Goal: Transaction & Acquisition: Purchase product/service

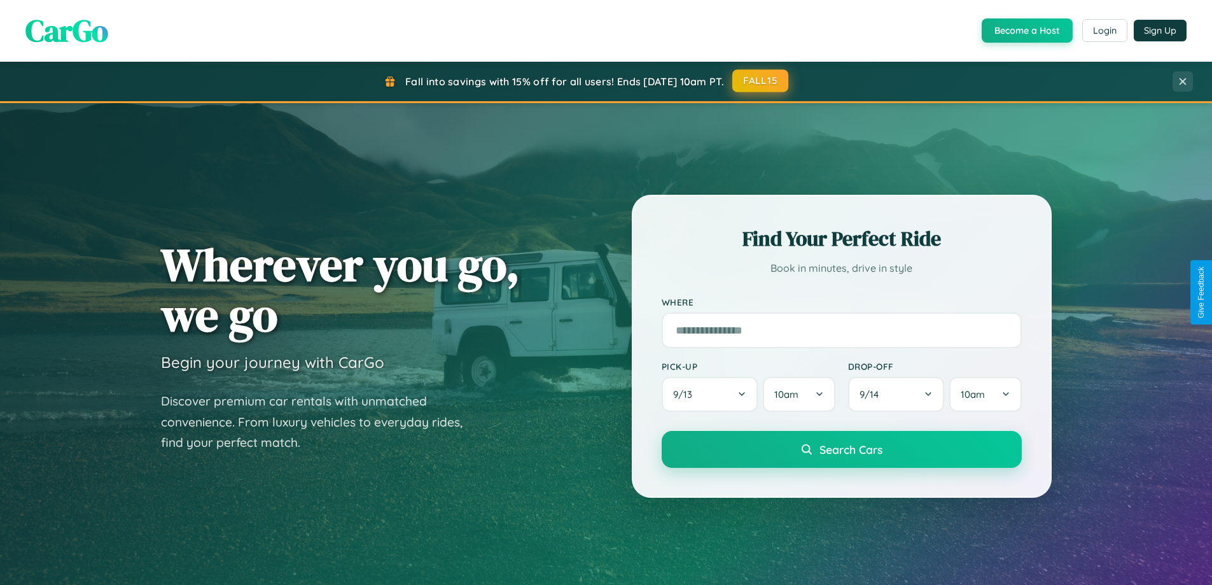
click at [761, 81] on button "FALL15" at bounding box center [760, 80] width 56 height 23
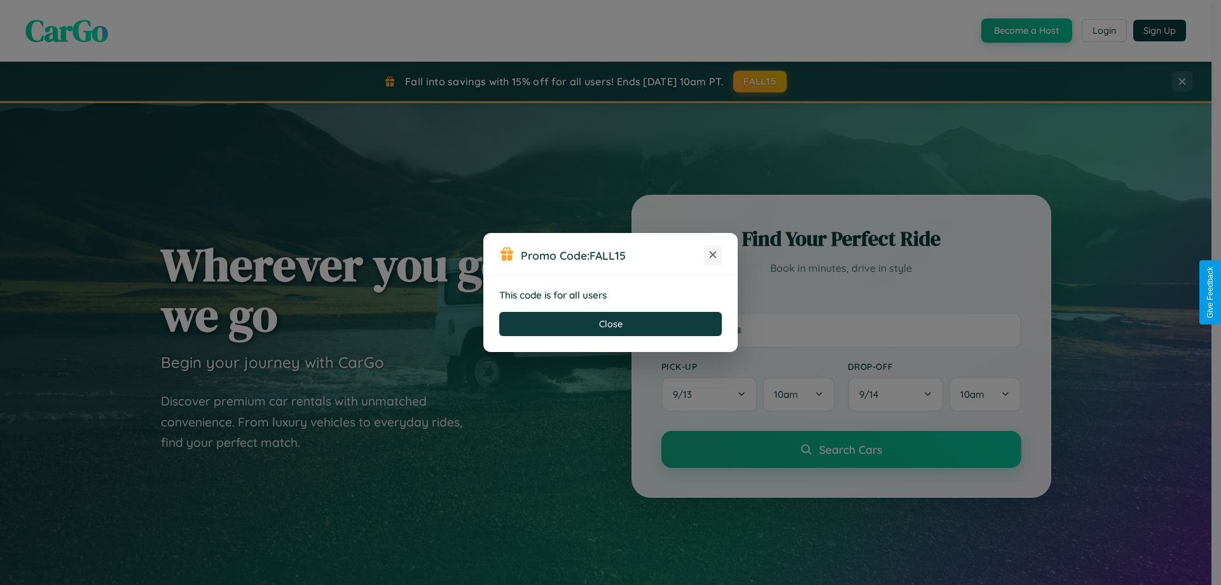
click at [713, 255] on icon at bounding box center [713, 254] width 13 height 13
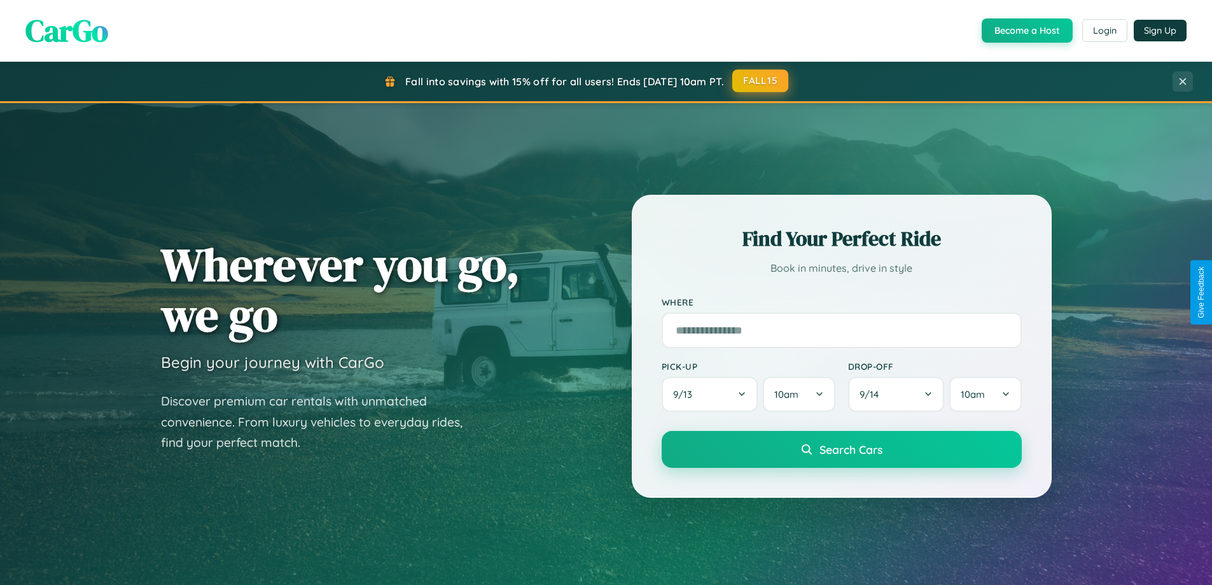
click at [761, 81] on button "FALL15" at bounding box center [760, 80] width 56 height 23
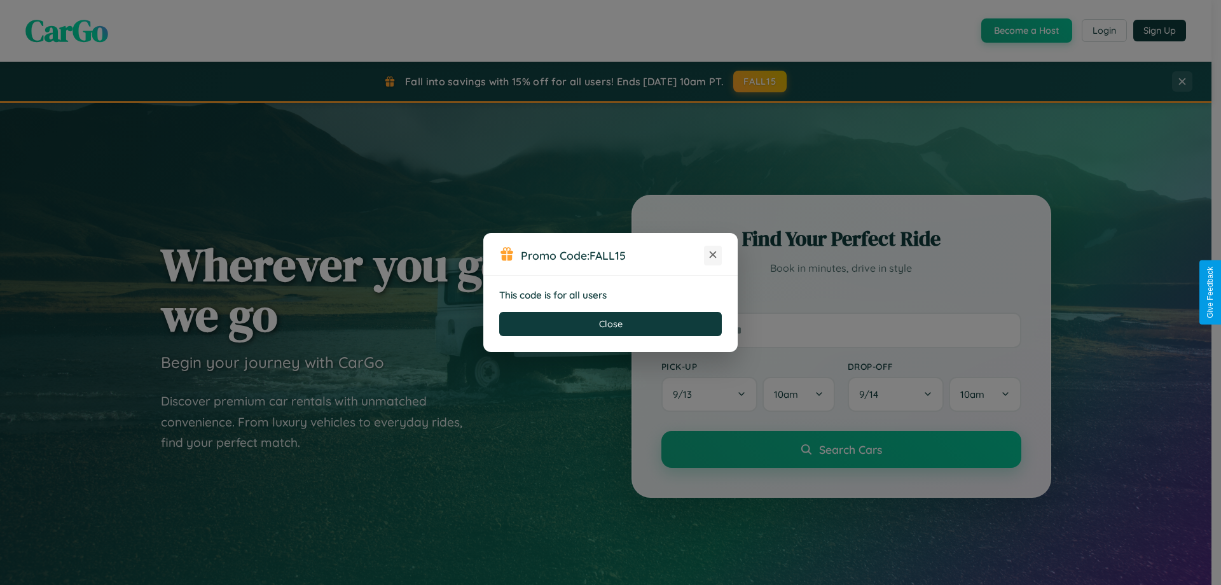
click at [713, 255] on icon at bounding box center [713, 254] width 13 height 13
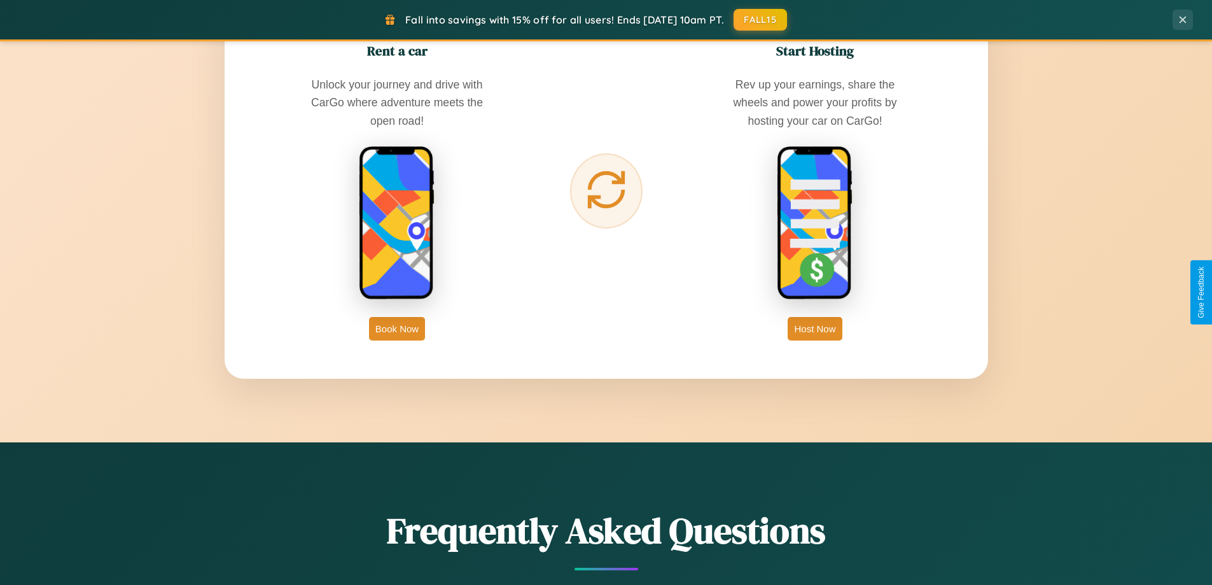
scroll to position [2044, 0]
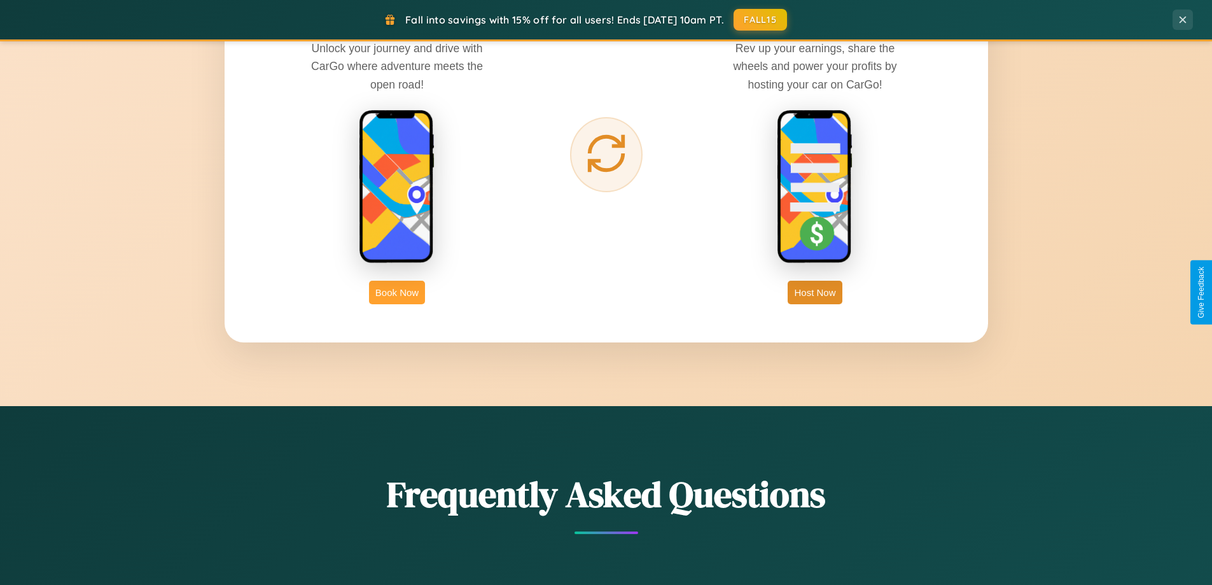
click at [397, 292] on button "Book Now" at bounding box center [397, 293] width 56 height 24
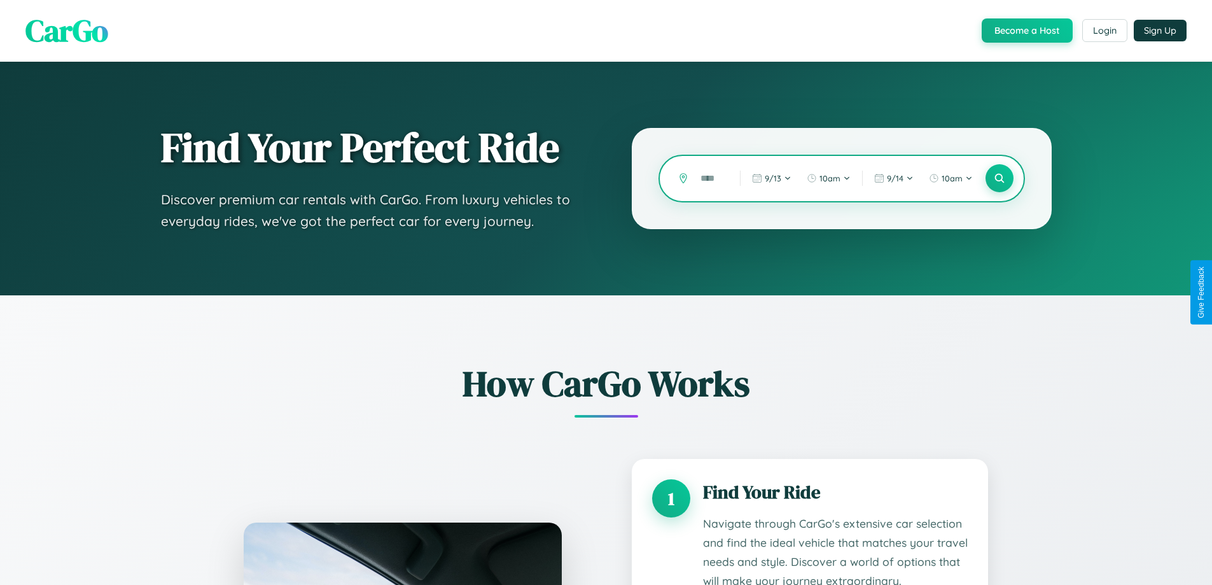
click at [711, 178] on input "text" at bounding box center [710, 178] width 33 height 22
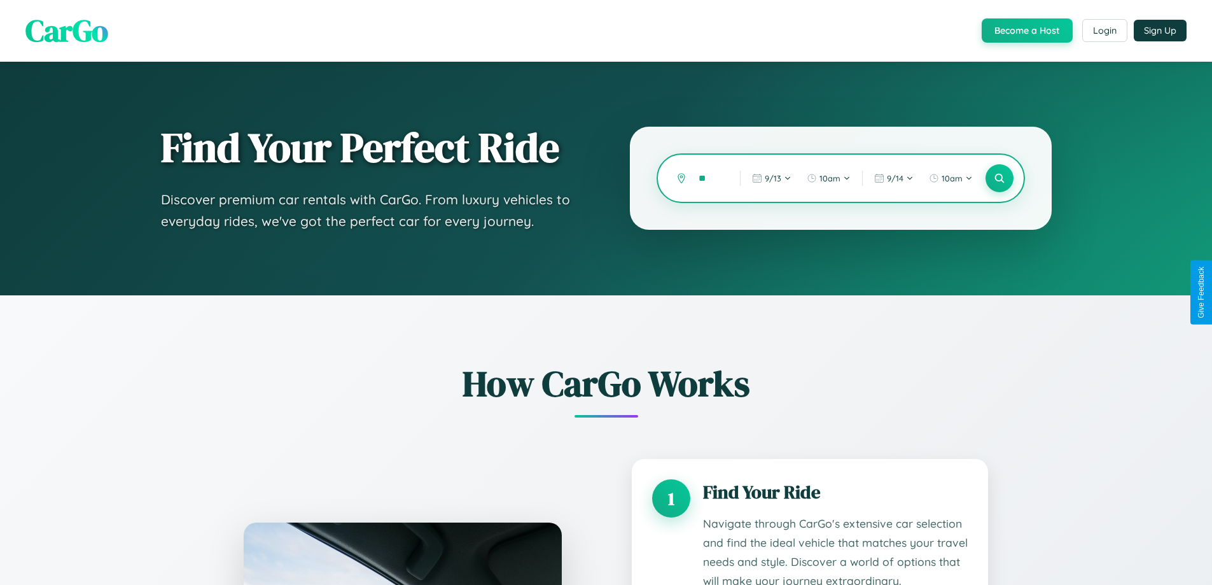
type input "*"
type input "*****"
click at [999, 178] on icon at bounding box center [999, 178] width 12 height 12
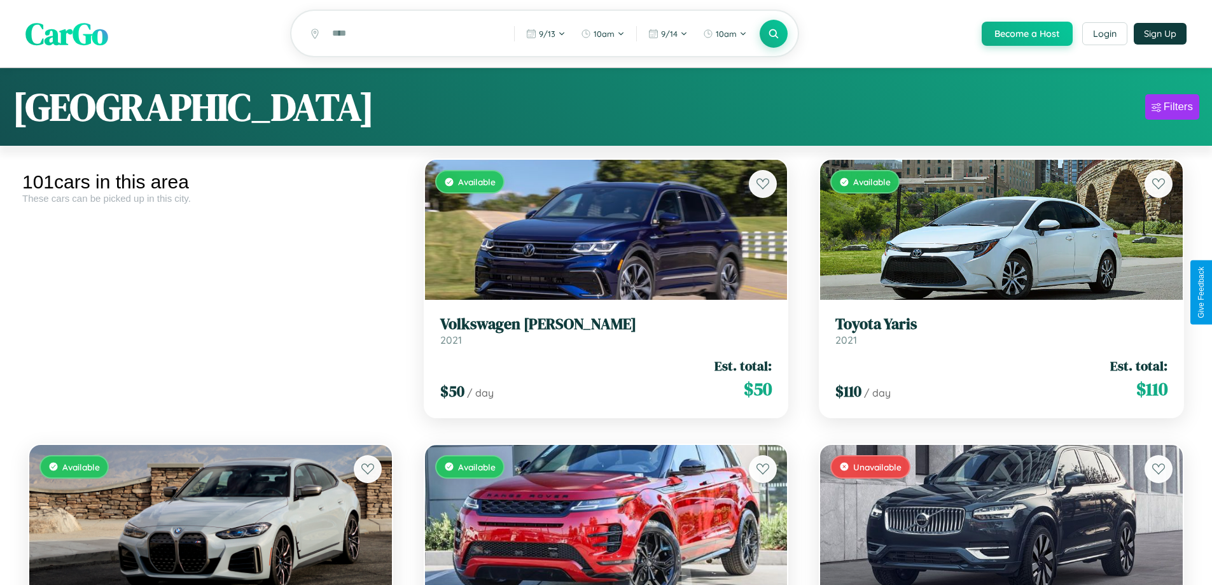
scroll to position [6730, 0]
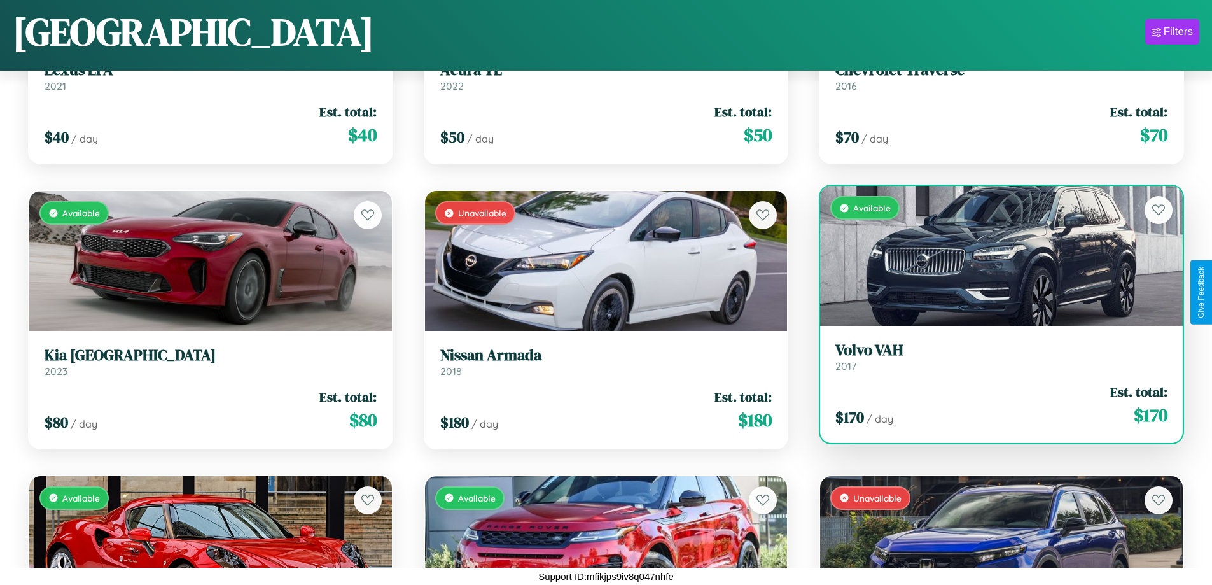
click at [993, 359] on link "Volvo VAH 2017" at bounding box center [1001, 356] width 332 height 31
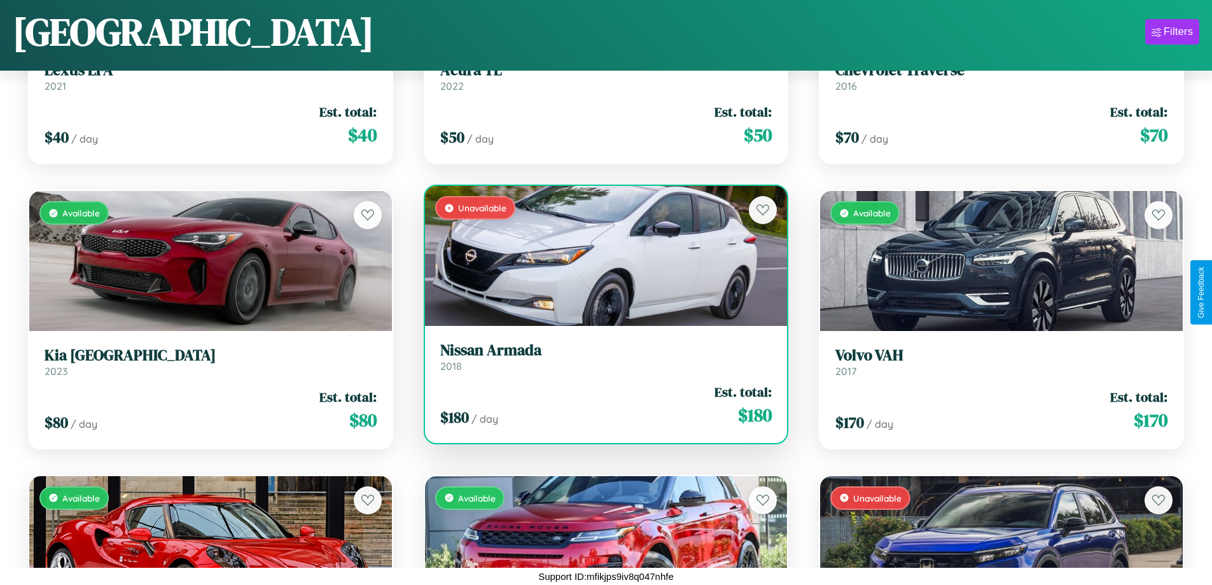
scroll to position [4166, 0]
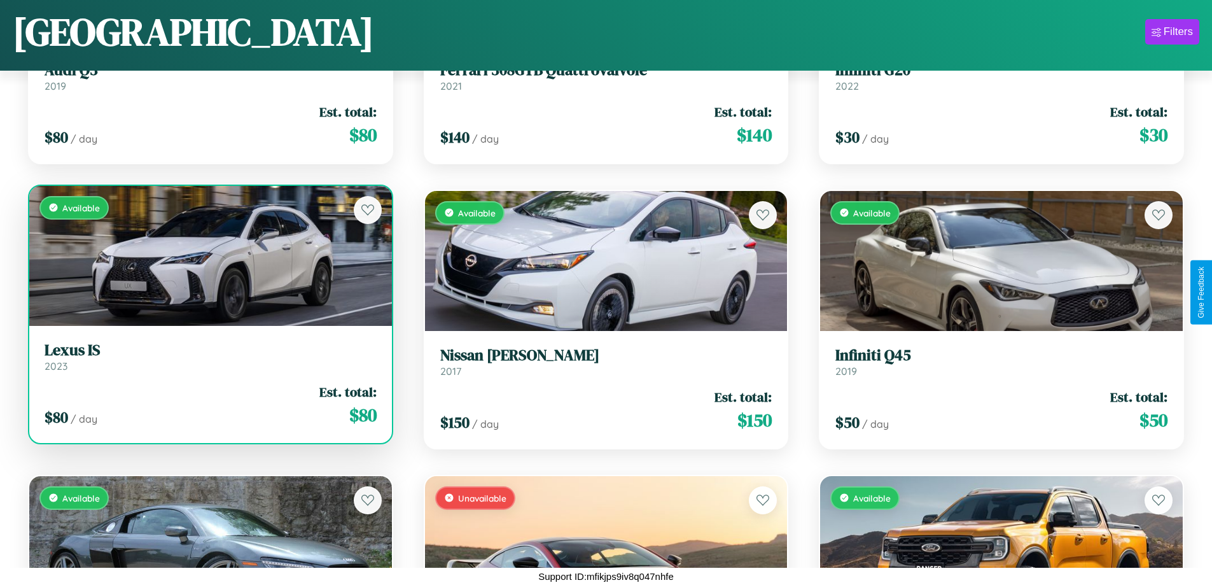
click at [209, 361] on link "Lexus IS 2023" at bounding box center [211, 356] width 332 height 31
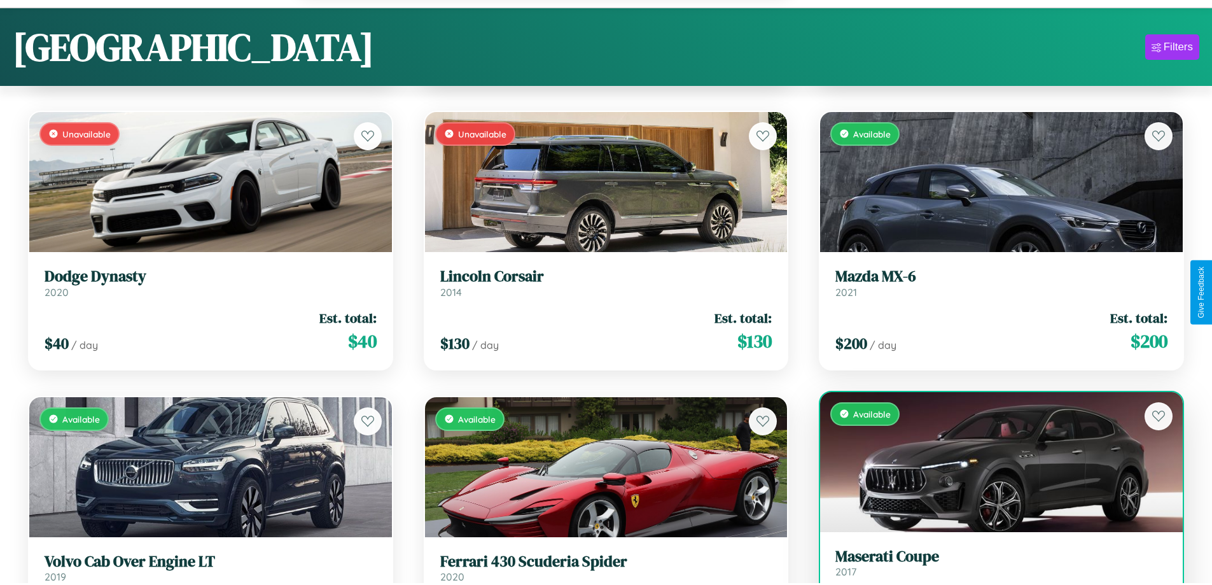
scroll to position [8818, 0]
click at [993, 569] on link "Maserati Coupe 2017" at bounding box center [1001, 562] width 332 height 31
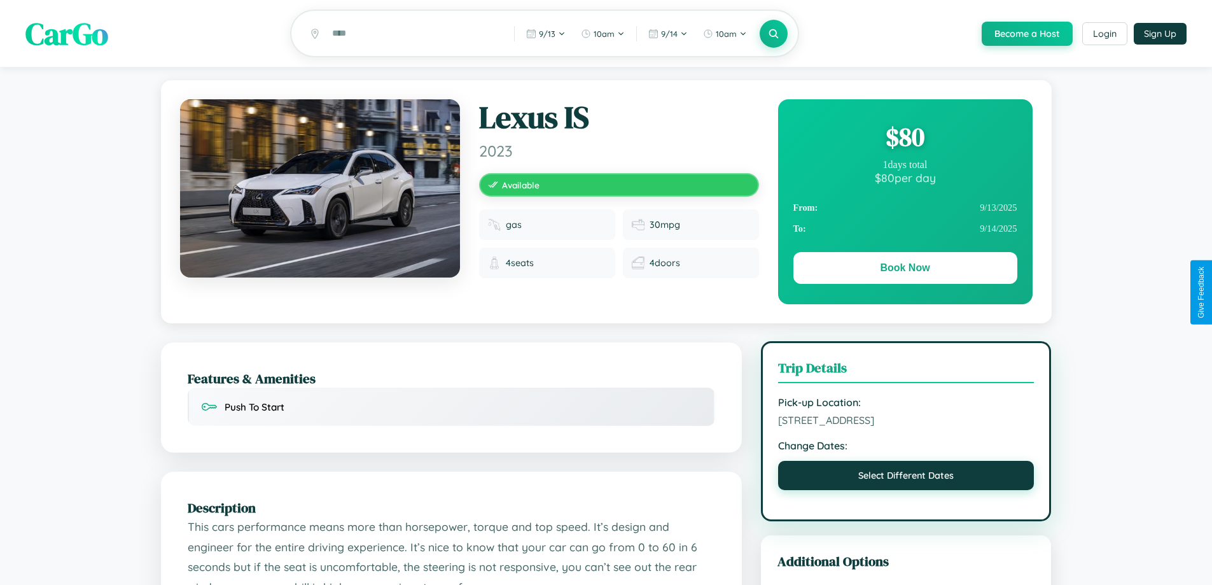
click at [906, 477] on button "Select Different Dates" at bounding box center [906, 475] width 256 height 29
select select "*"
select select "****"
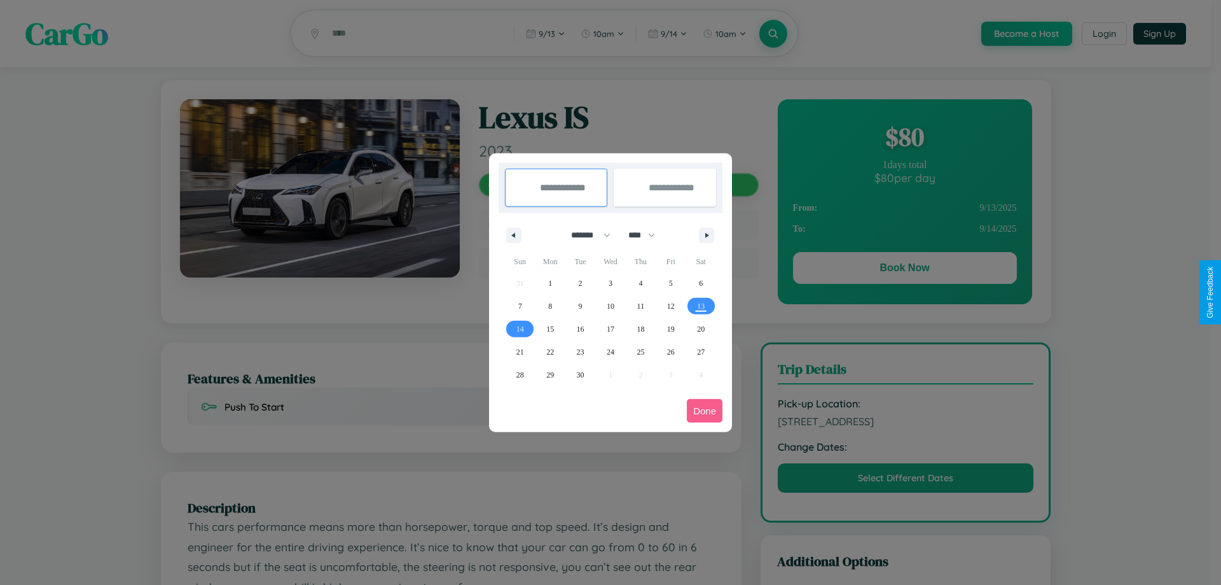
click at [585, 235] on select "******* ******** ***** ***** *** **** **** ****** ********* ******* ******** **…" at bounding box center [589, 235] width 54 height 21
select select "*"
drag, startPoint x: 648, startPoint y: 235, endPoint x: 611, endPoint y: 255, distance: 42.1
click at [648, 235] on select "**** **** **** **** **** **** **** **** **** **** **** **** **** **** **** ****…" at bounding box center [641, 235] width 38 height 21
select select "****"
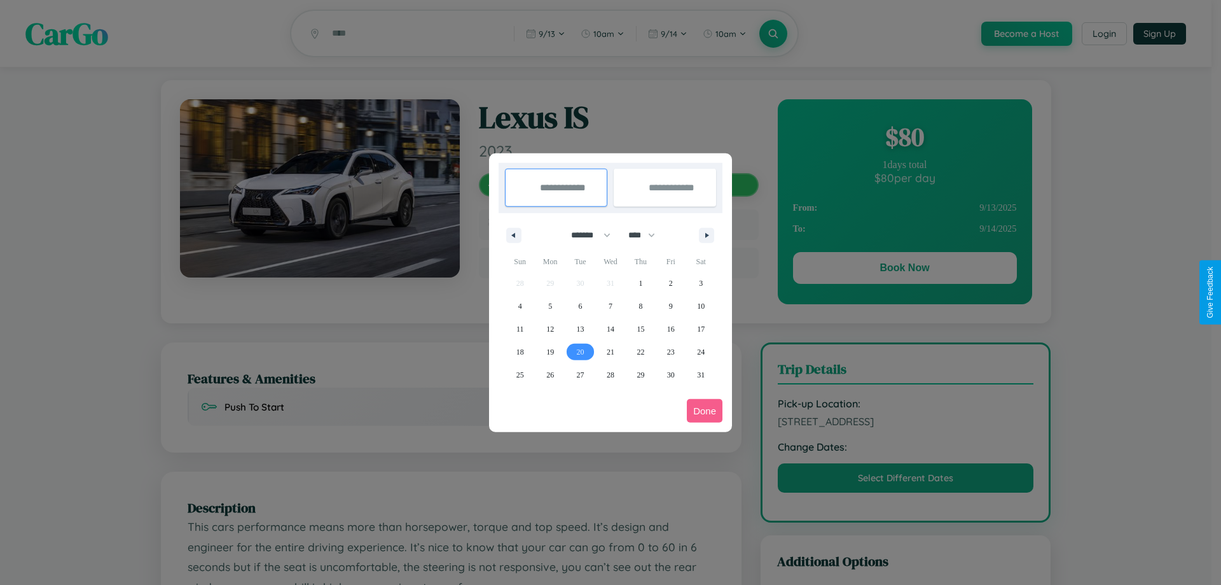
click at [580, 351] on span "20" at bounding box center [581, 351] width 8 height 23
type input "**********"
click at [701, 351] on span "24" at bounding box center [701, 351] width 8 height 23
type input "**********"
click at [705, 410] on button "Done" at bounding box center [705, 411] width 36 height 24
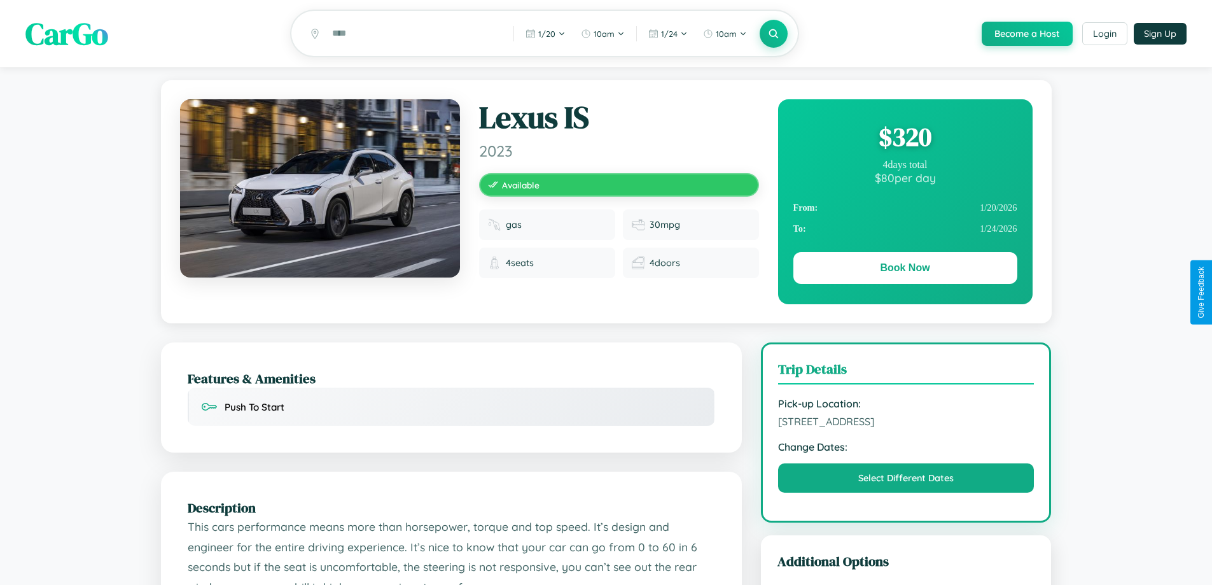
click at [905, 139] on div "$ 320" at bounding box center [905, 137] width 224 height 34
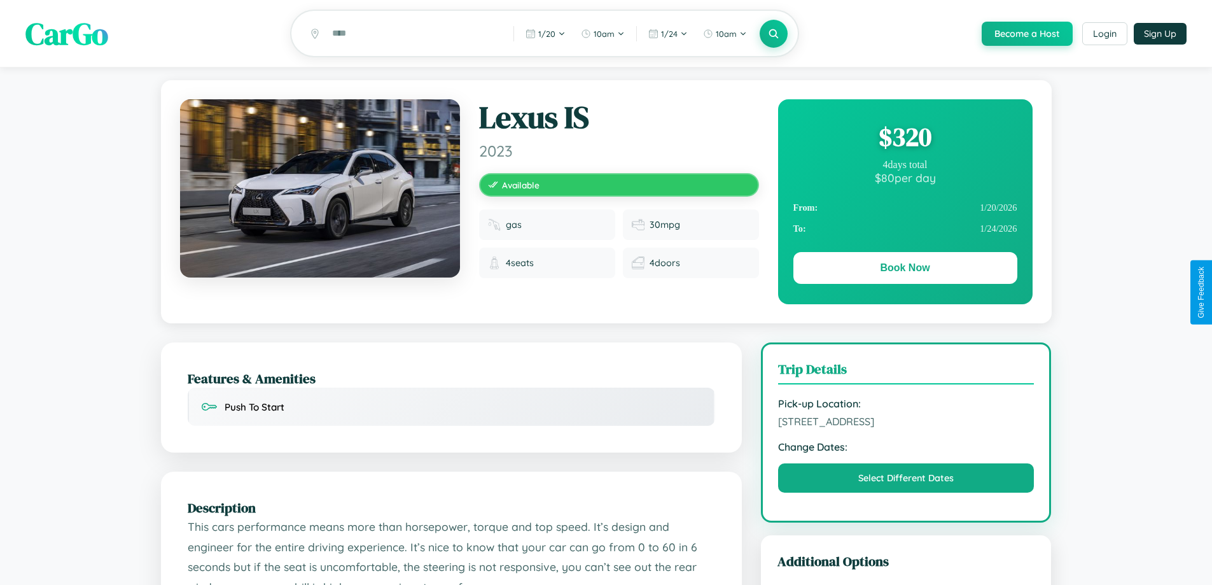
click at [905, 139] on div "$ 320" at bounding box center [905, 137] width 224 height 34
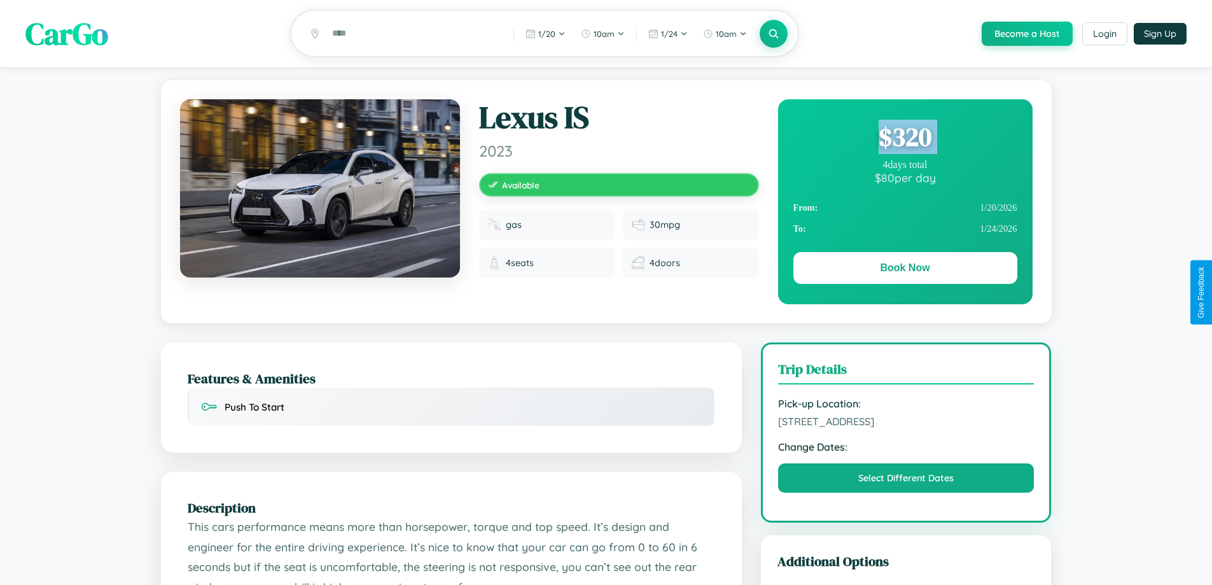
click at [905, 139] on div "$ 320" at bounding box center [905, 137] width 224 height 34
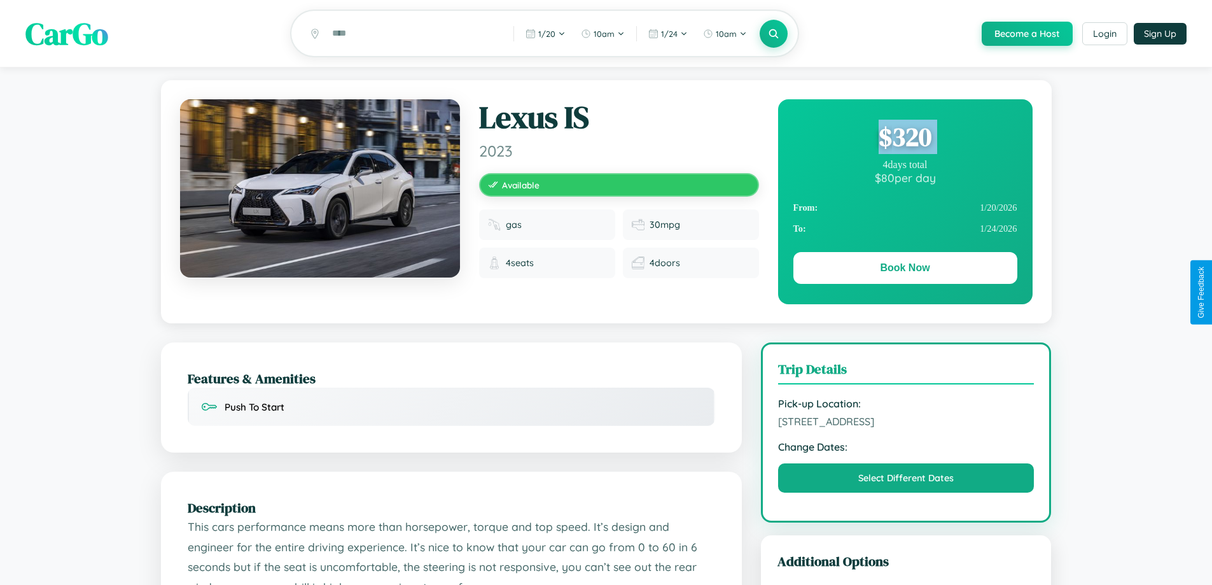
click at [905, 139] on div "$ 320" at bounding box center [905, 137] width 224 height 34
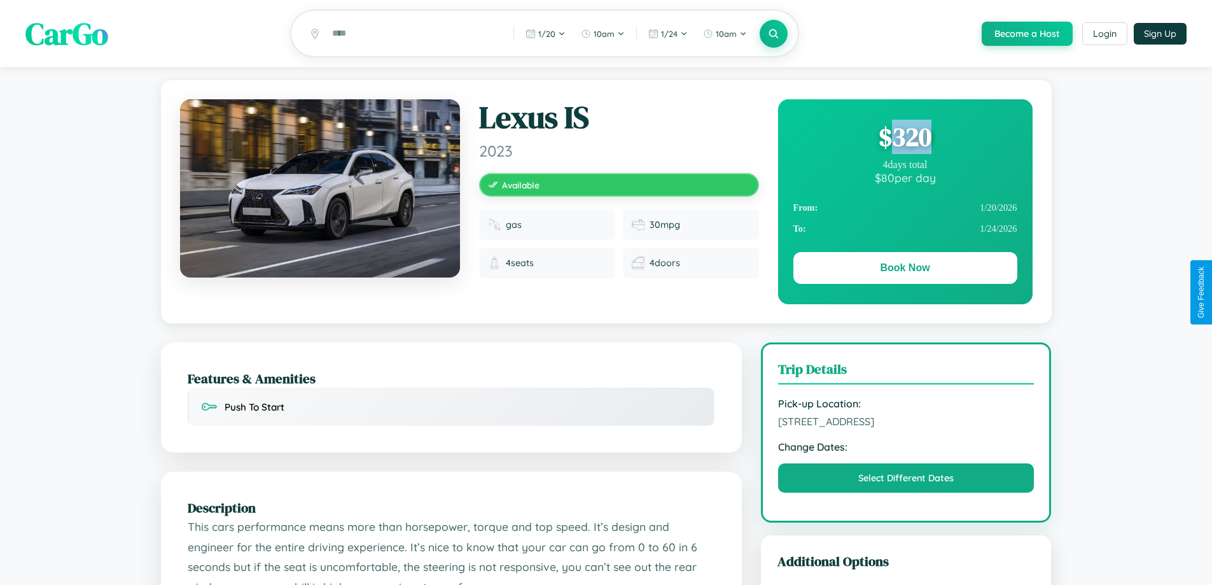
click at [905, 139] on div "$ 320" at bounding box center [905, 137] width 224 height 34
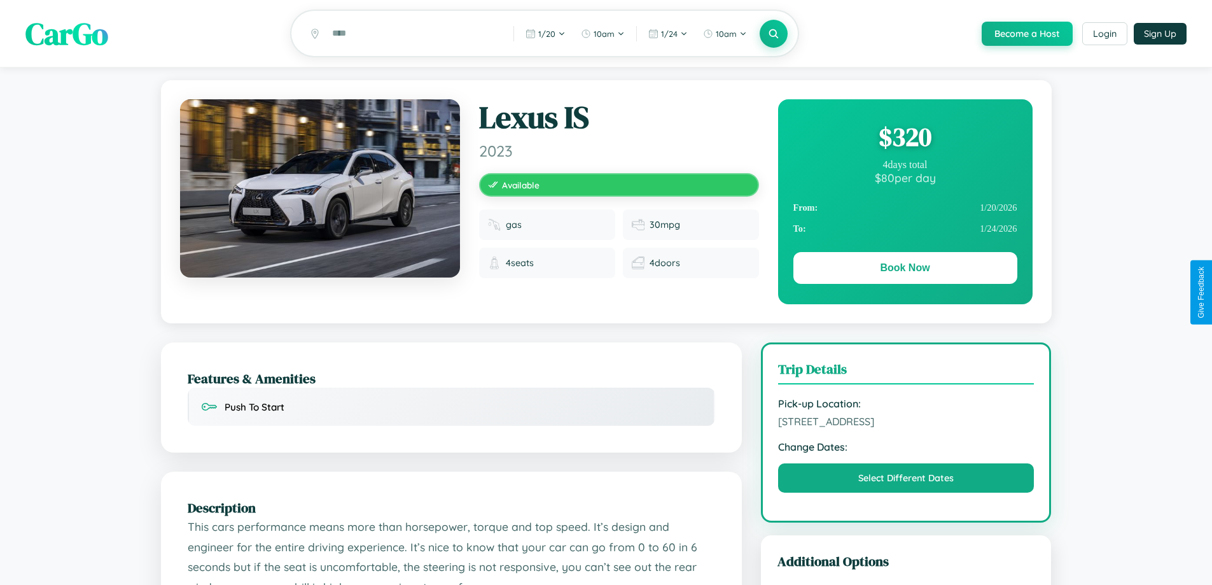
scroll to position [418, 0]
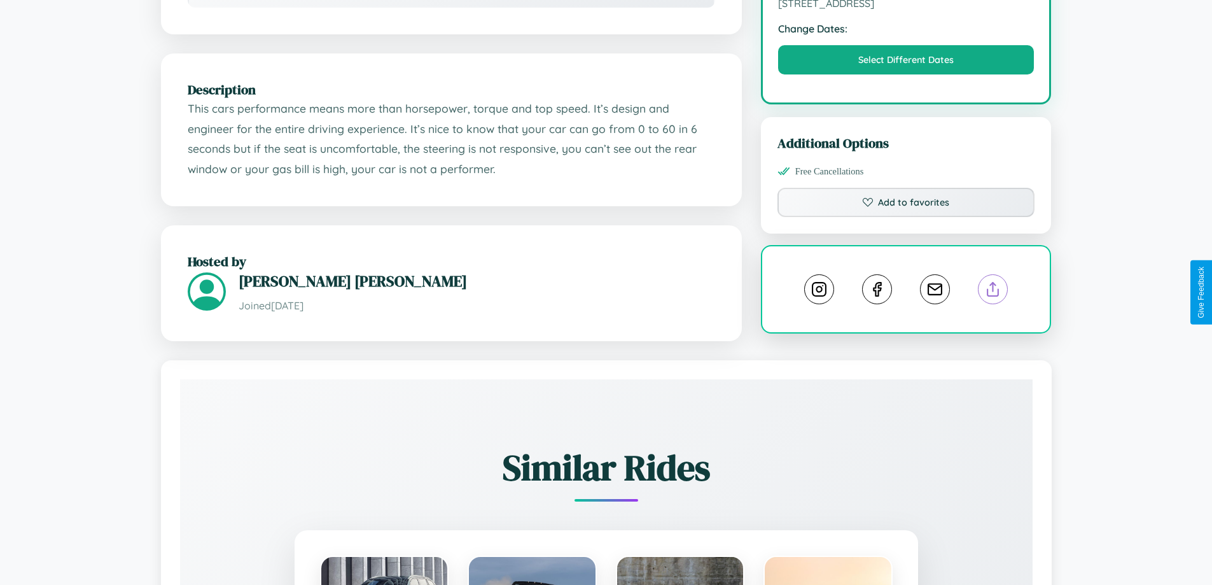
click at [993, 291] on line at bounding box center [993, 286] width 0 height 9
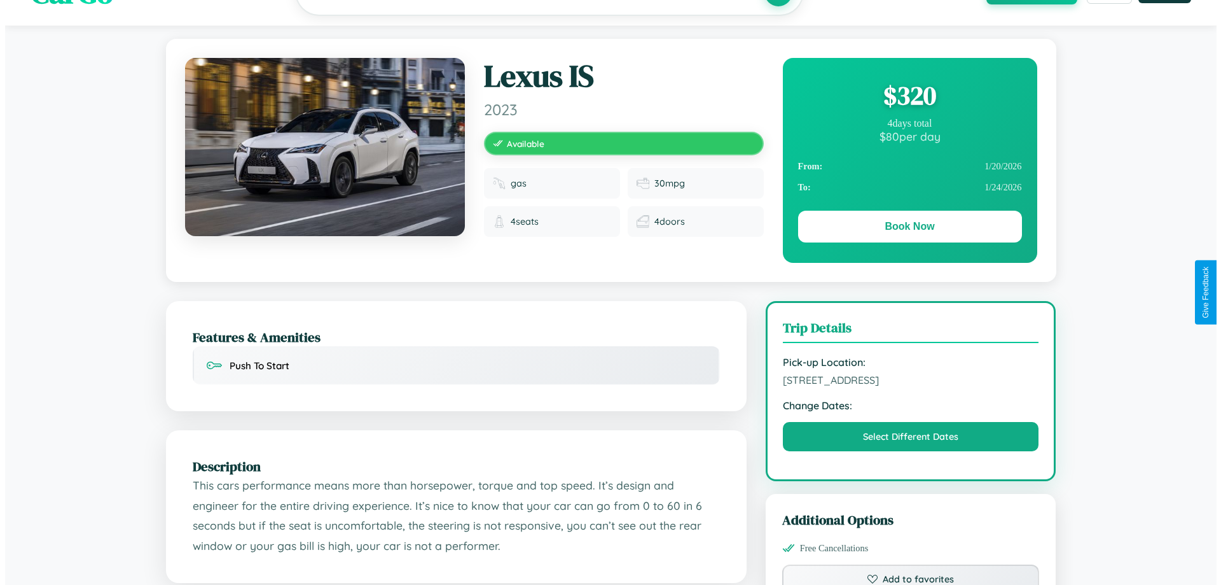
scroll to position [0, 0]
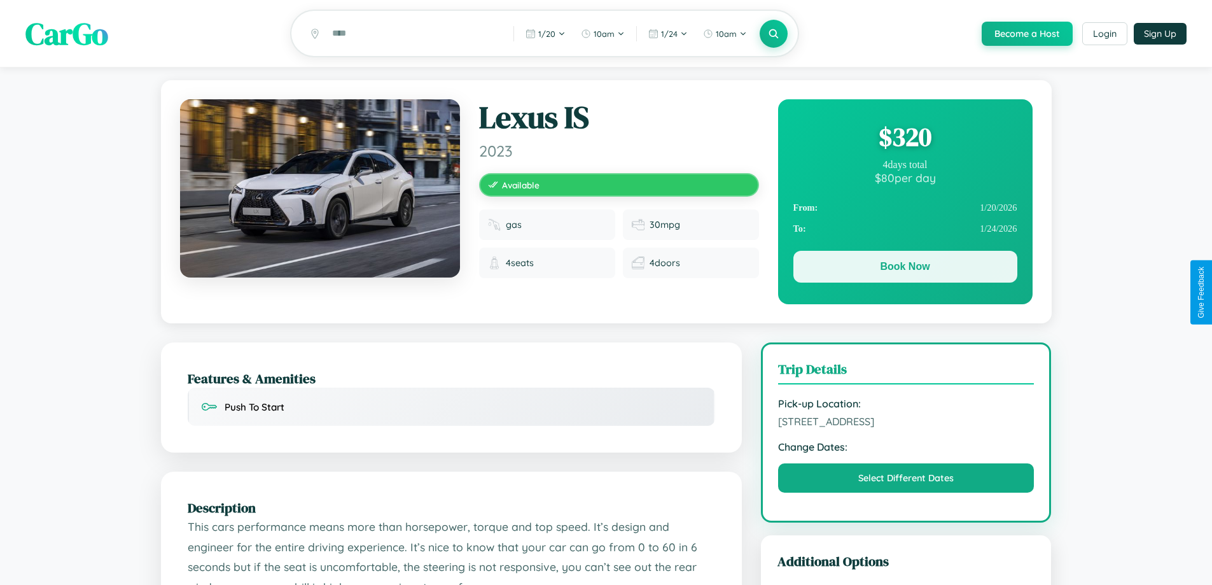
click at [905, 269] on button "Book Now" at bounding box center [905, 267] width 224 height 32
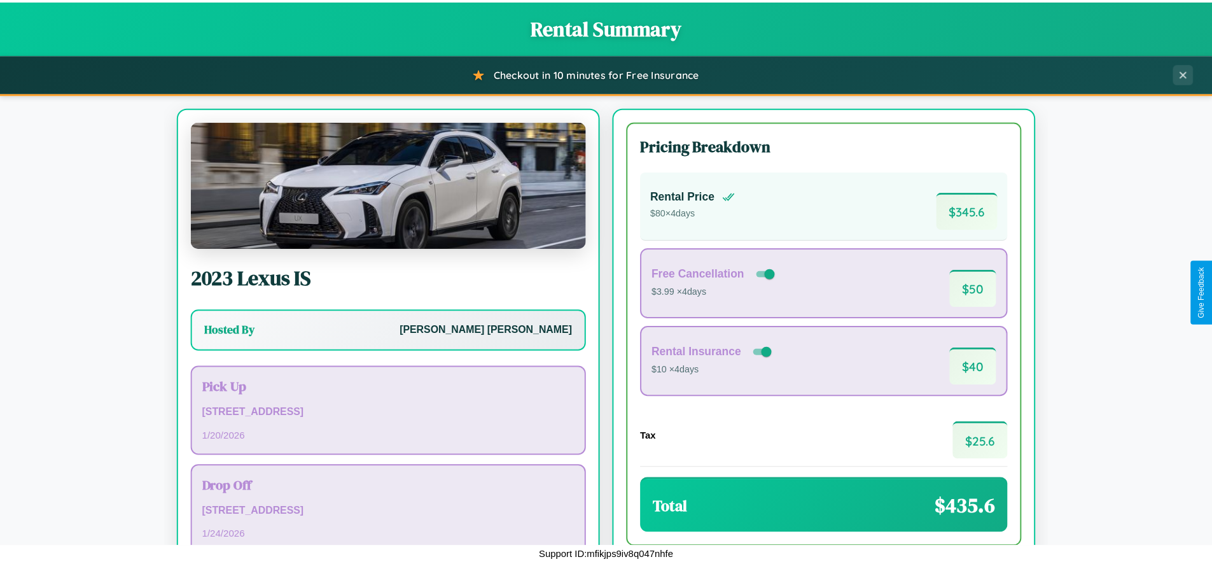
scroll to position [87, 0]
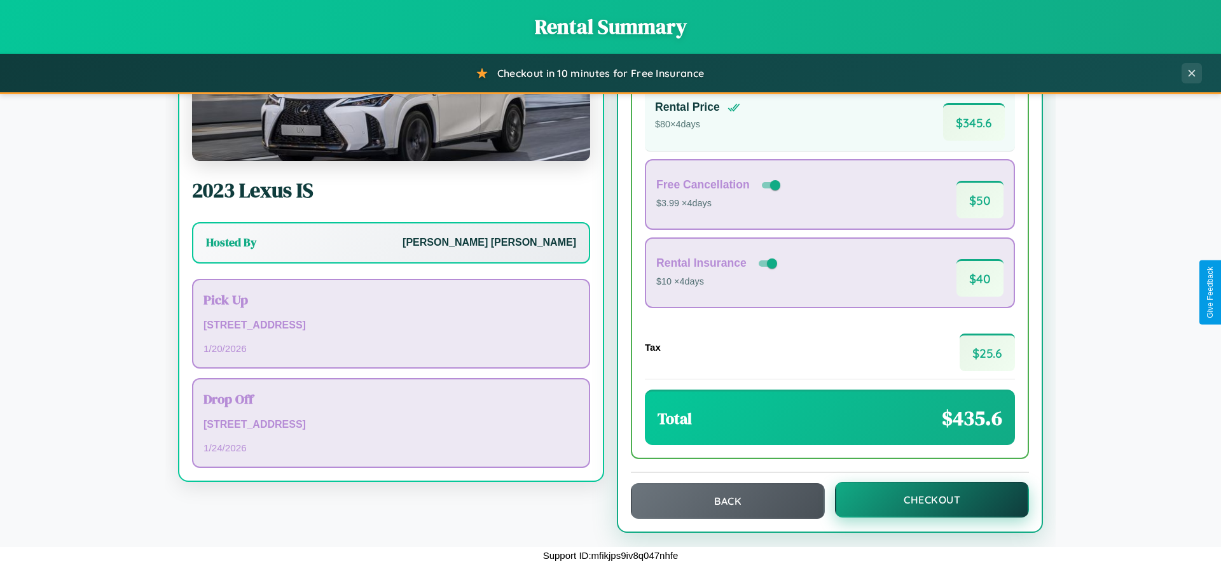
click at [924, 499] on button "Checkout" at bounding box center [932, 500] width 194 height 36
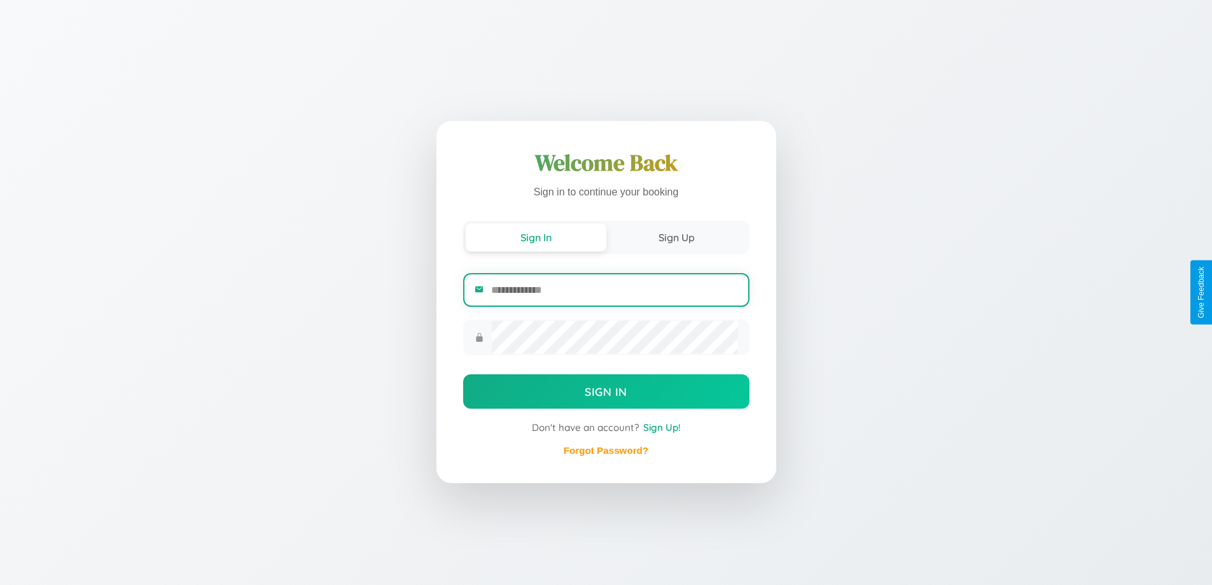
click at [614, 289] on input "email" at bounding box center [614, 289] width 246 height 31
type input "**********"
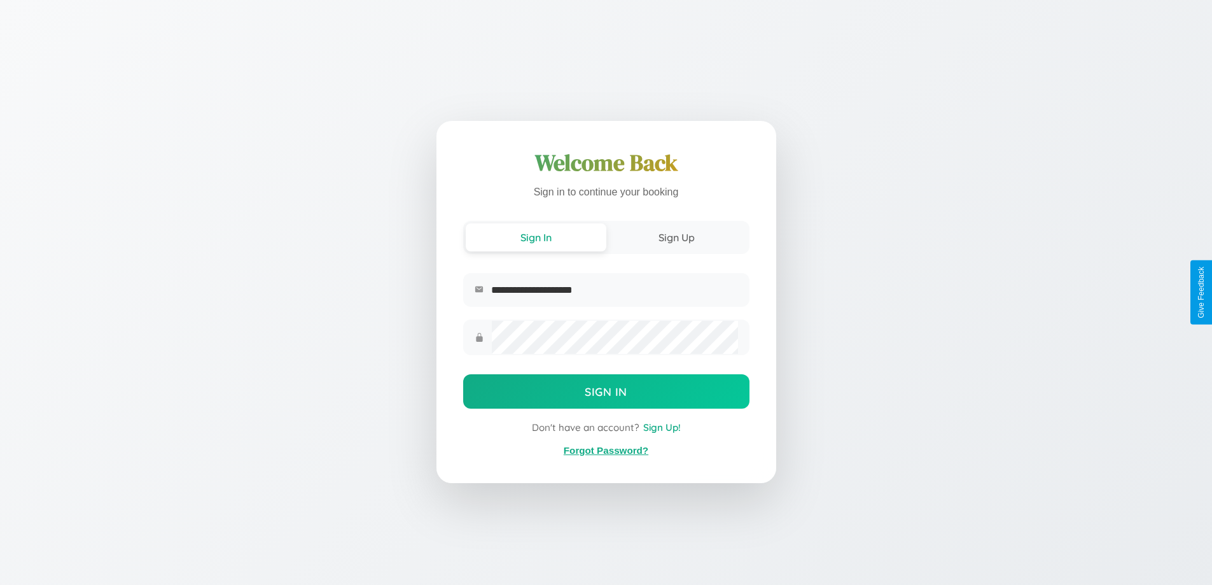
click at [606, 450] on link "Forgot Password?" at bounding box center [606, 450] width 85 height 11
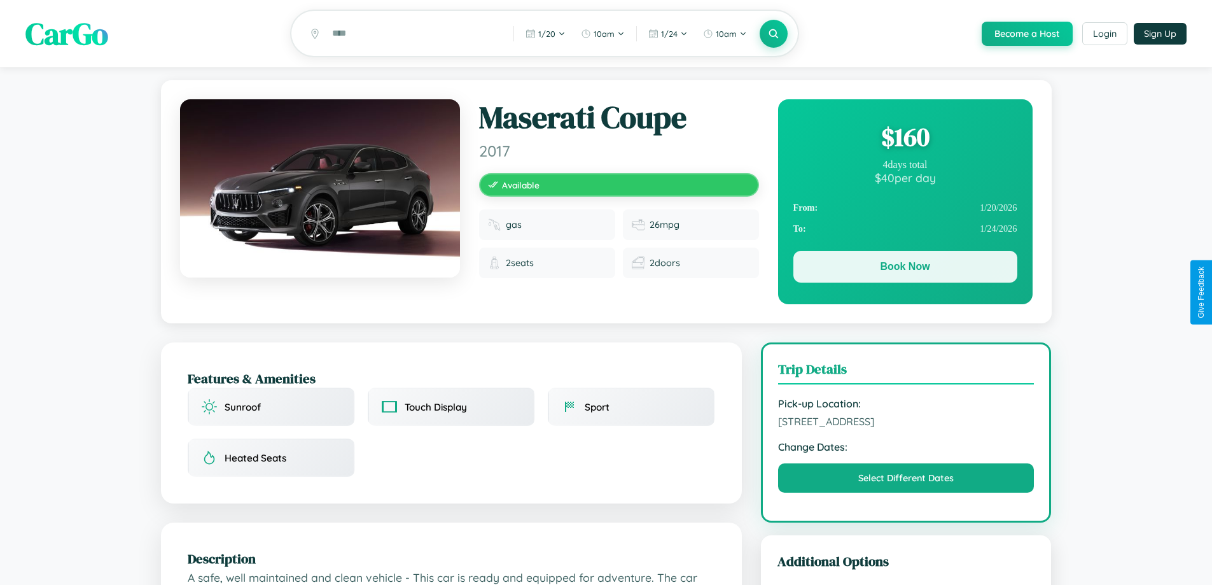
click at [905, 268] on button "Book Now" at bounding box center [905, 267] width 224 height 32
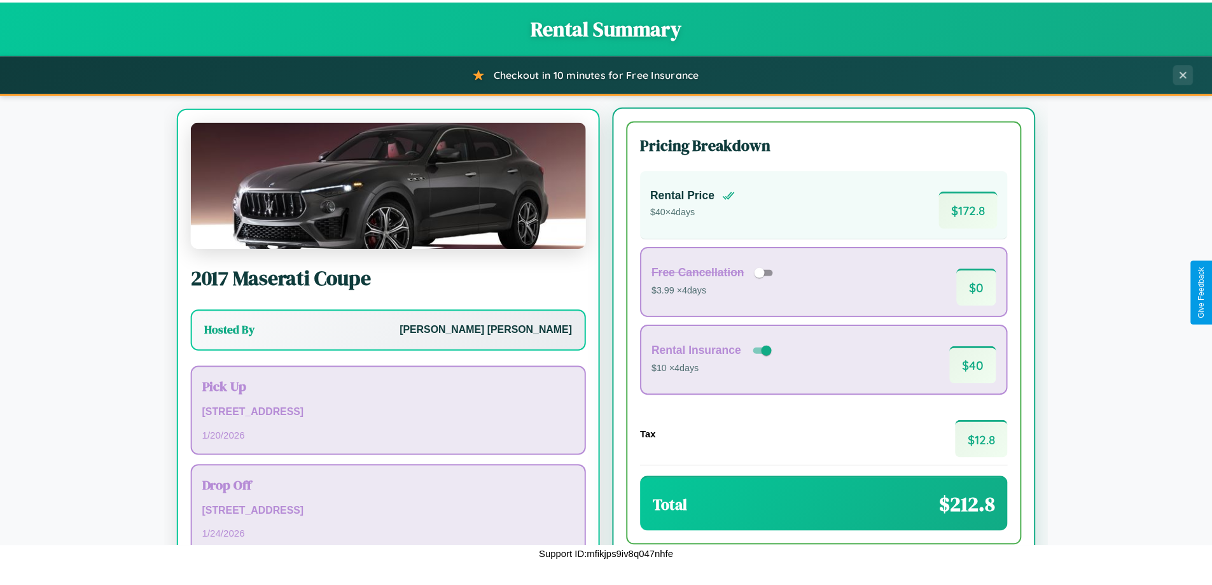
scroll to position [59, 0]
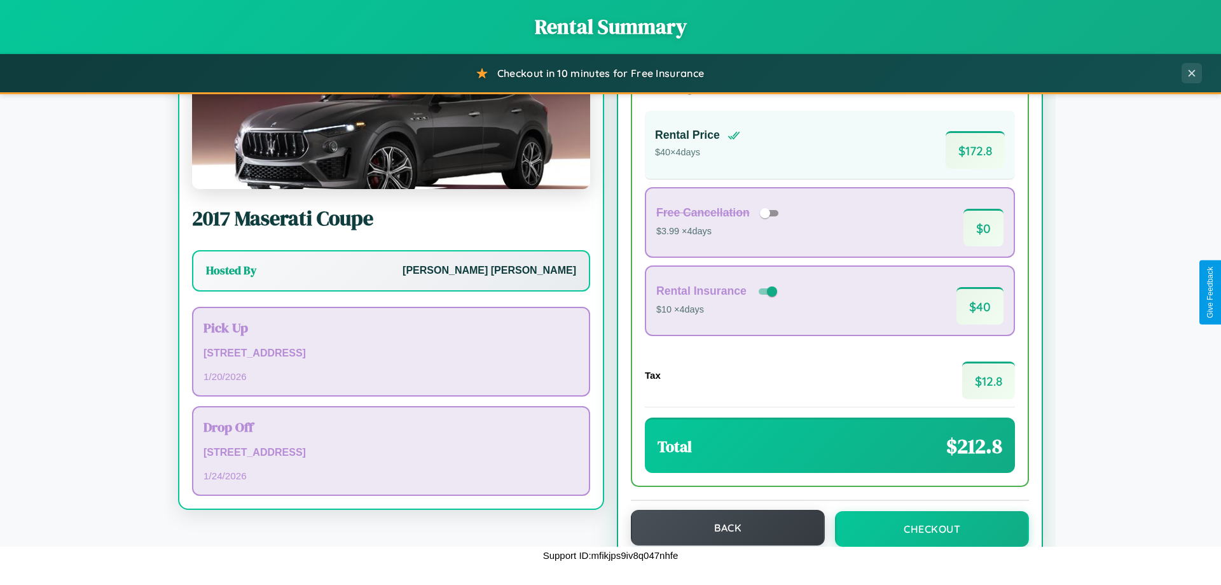
click at [722, 527] on button "Back" at bounding box center [728, 528] width 194 height 36
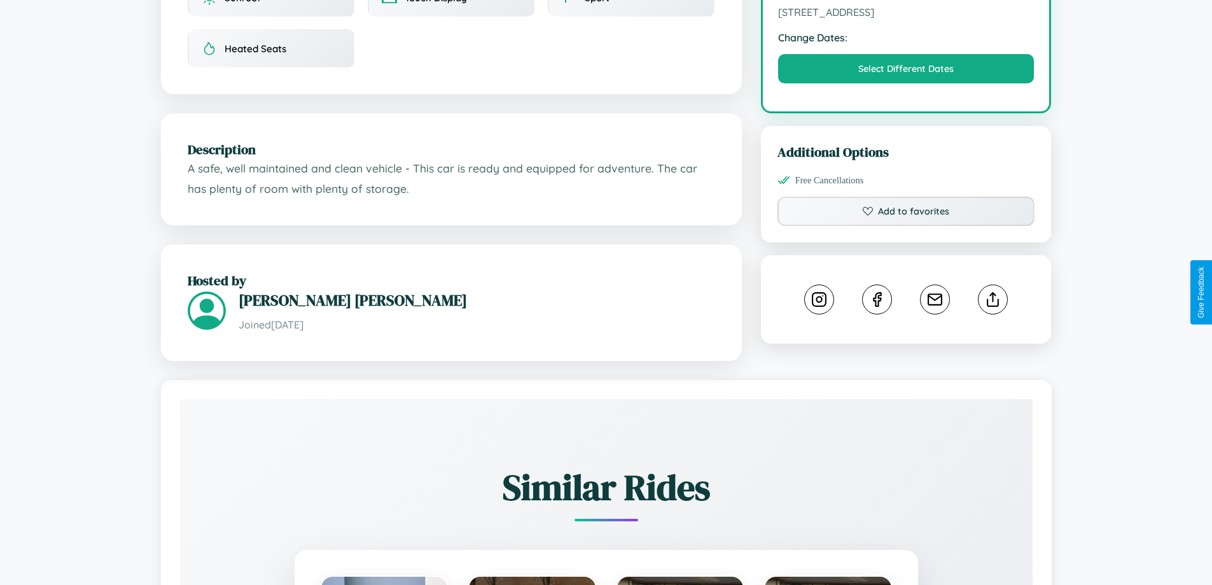
scroll to position [418, 0]
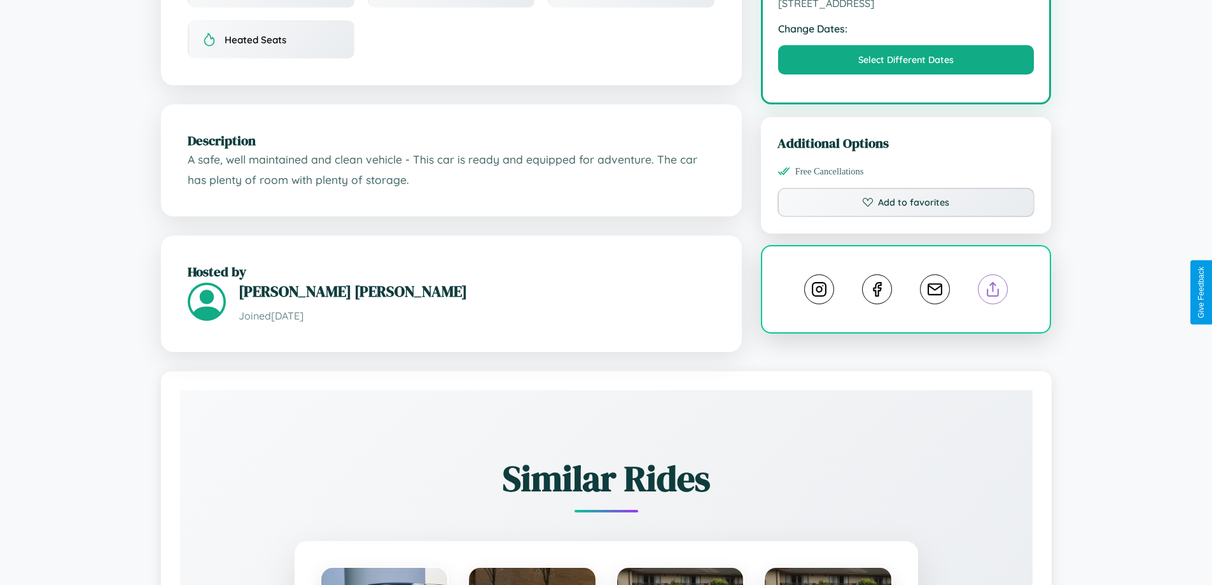
click at [993, 291] on line at bounding box center [993, 286] width 0 height 9
